Goal: Find specific page/section

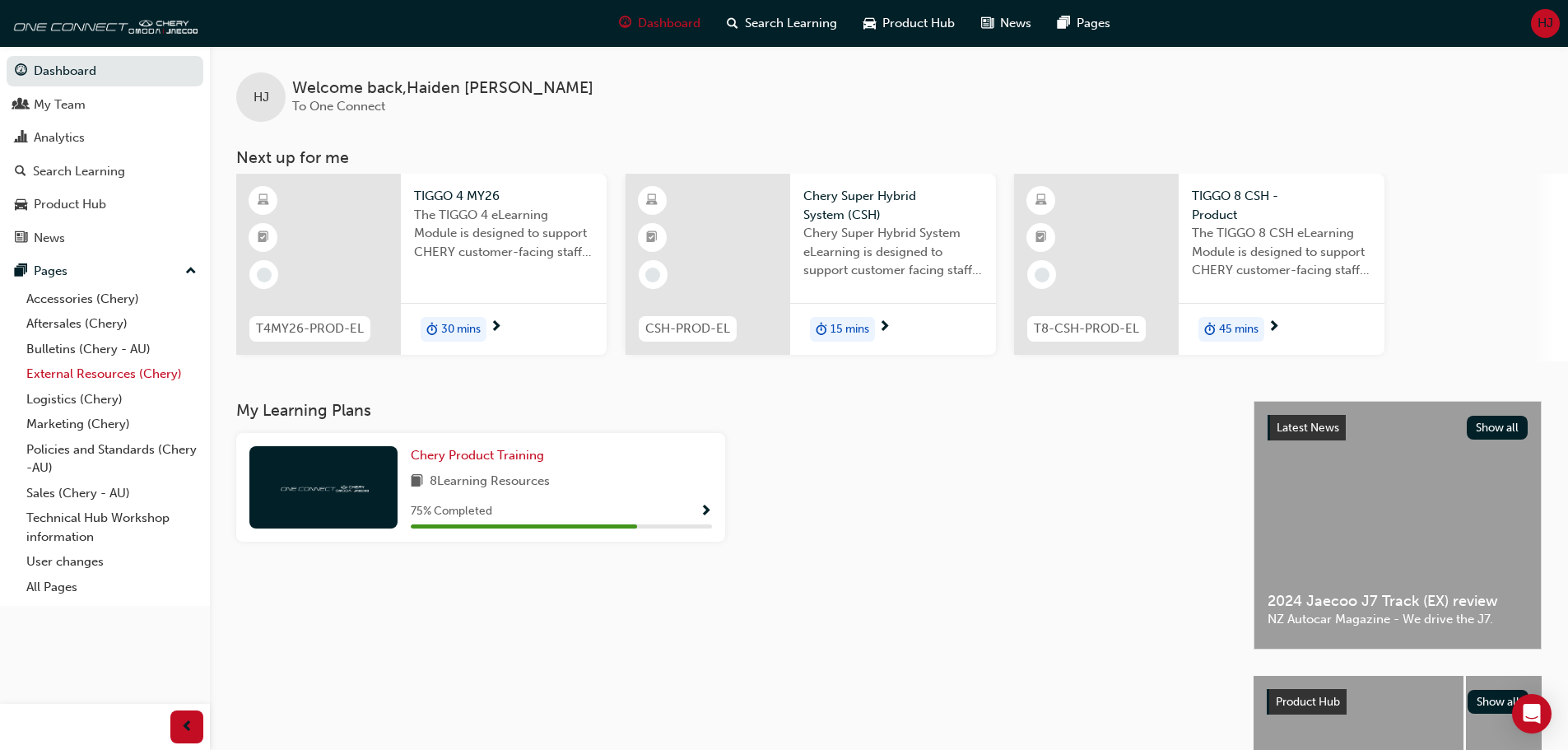
click at [103, 370] on link "External Resources (Chery)" at bounding box center [111, 374] width 183 height 25
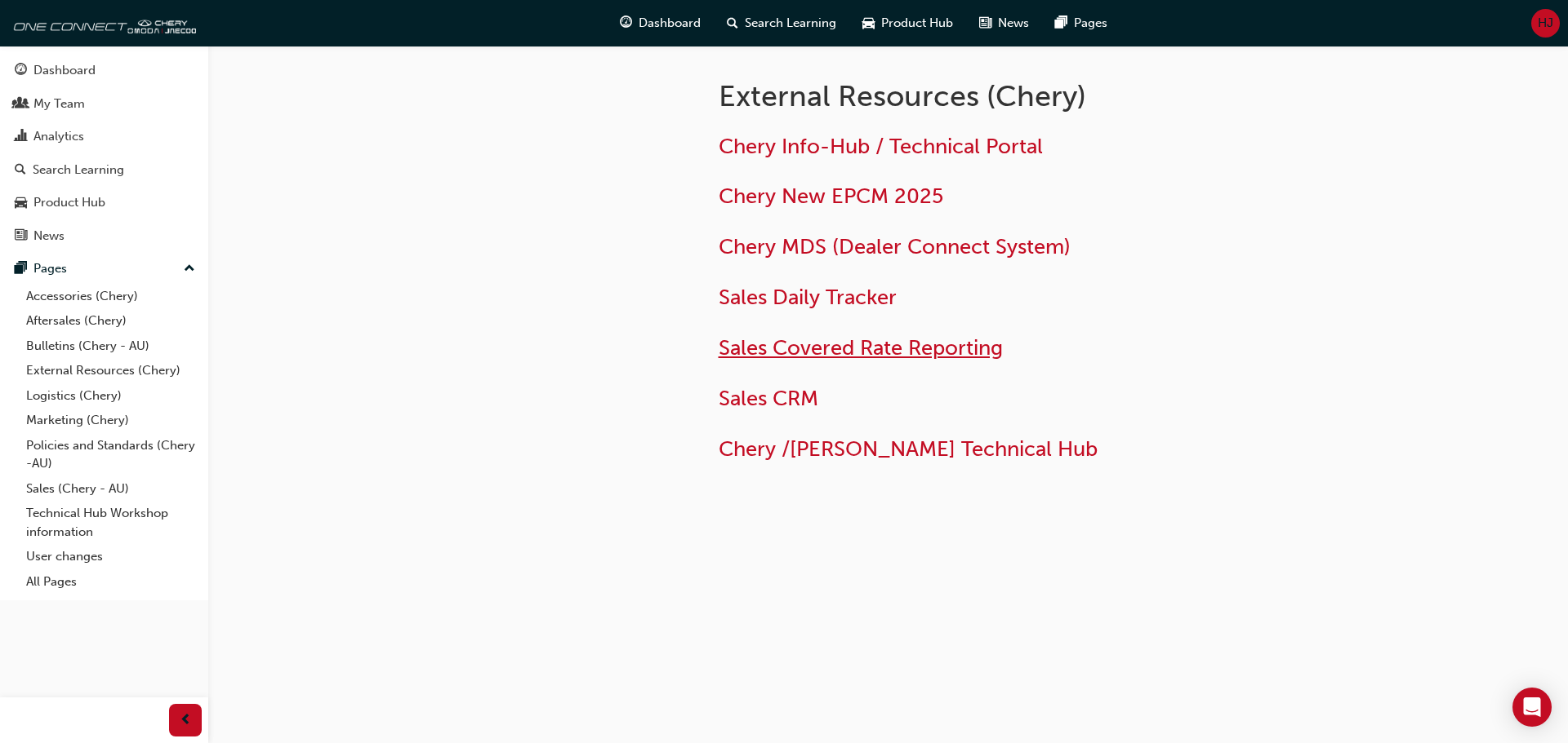
click at [835, 347] on span "Sales Covered Rate Reporting" at bounding box center [860, 348] width 284 height 25
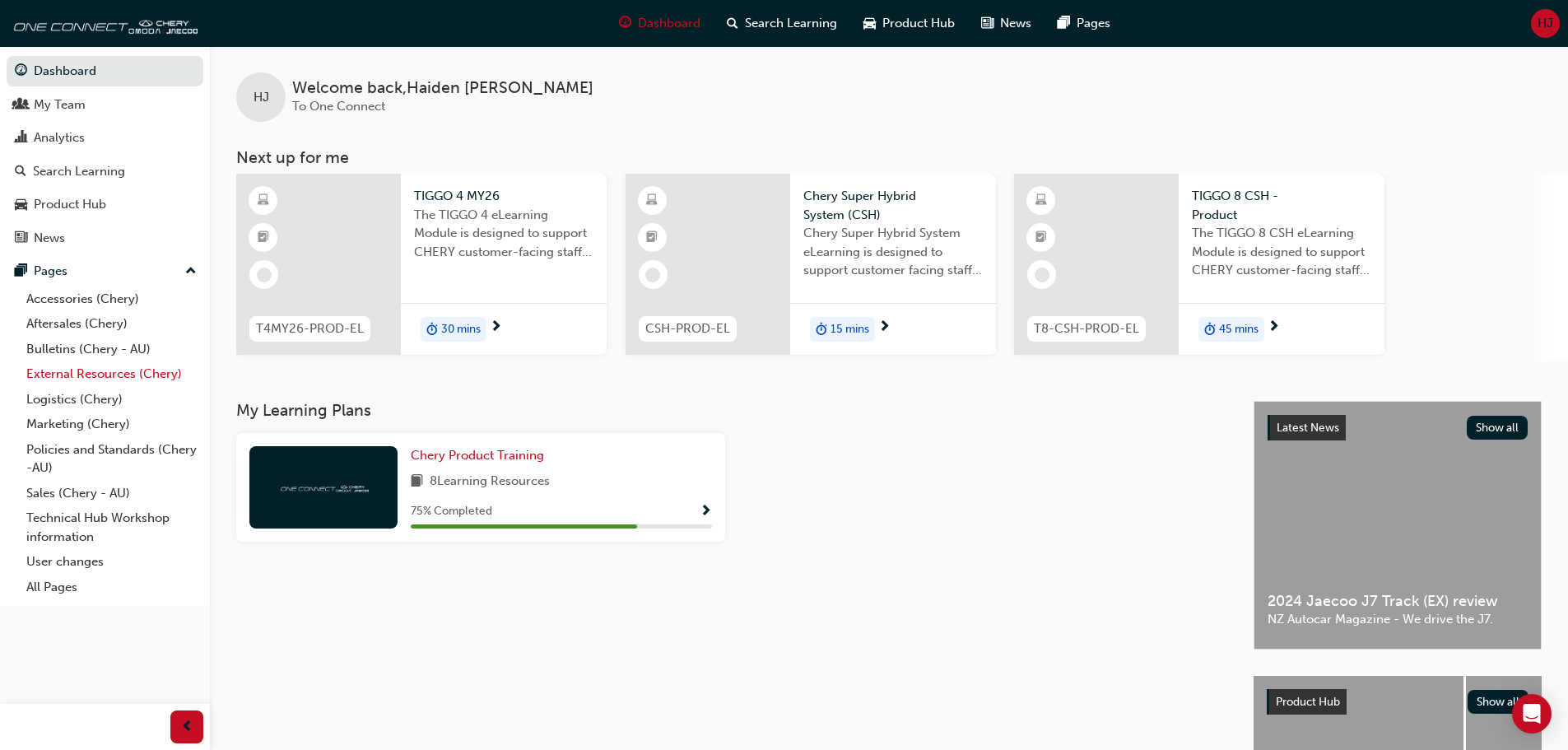
click at [98, 372] on link "External Resources (Chery)" at bounding box center [111, 374] width 183 height 25
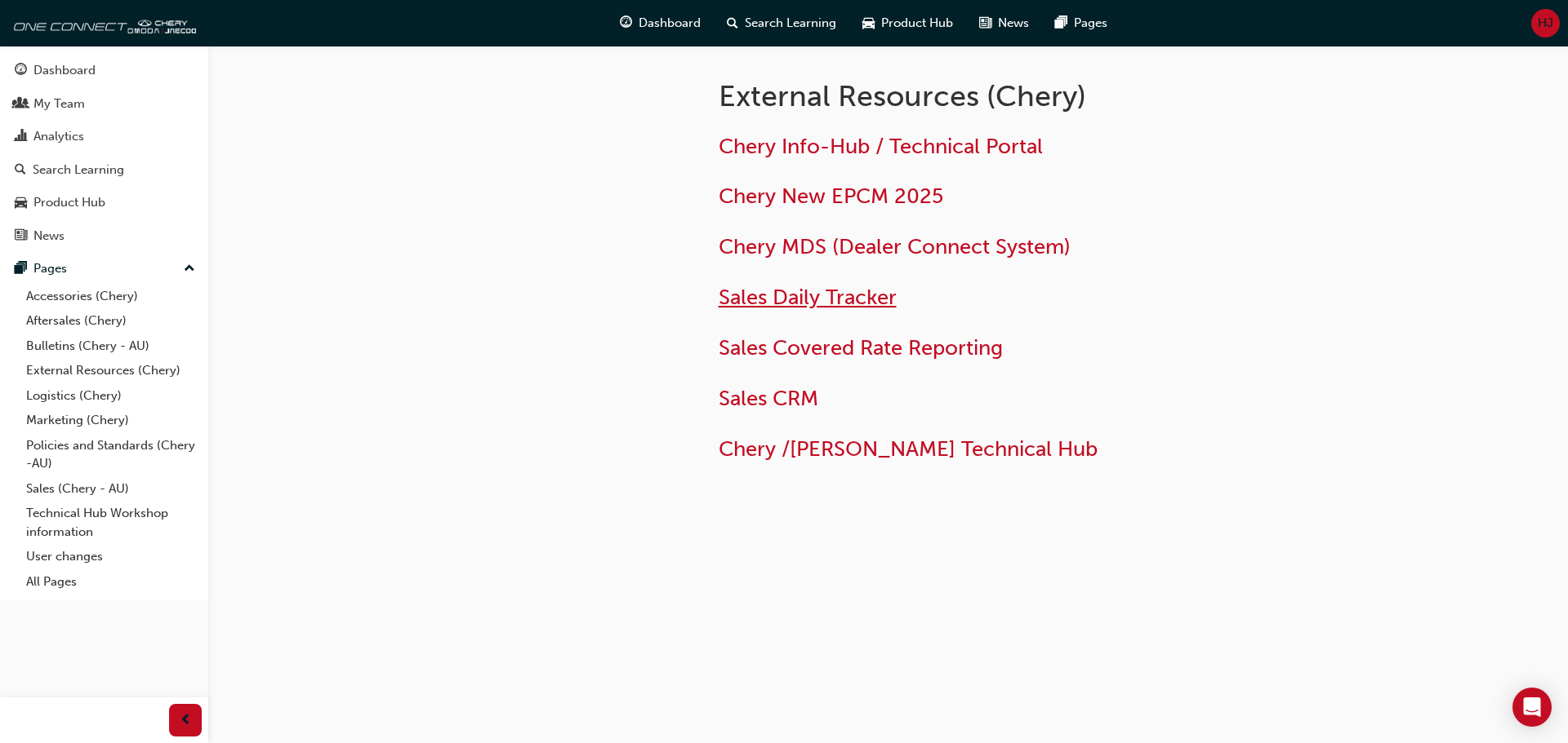
click at [792, 298] on span "Sales Daily Tracker" at bounding box center [807, 296] width 178 height 25
